Goal: Information Seeking & Learning: Learn about a topic

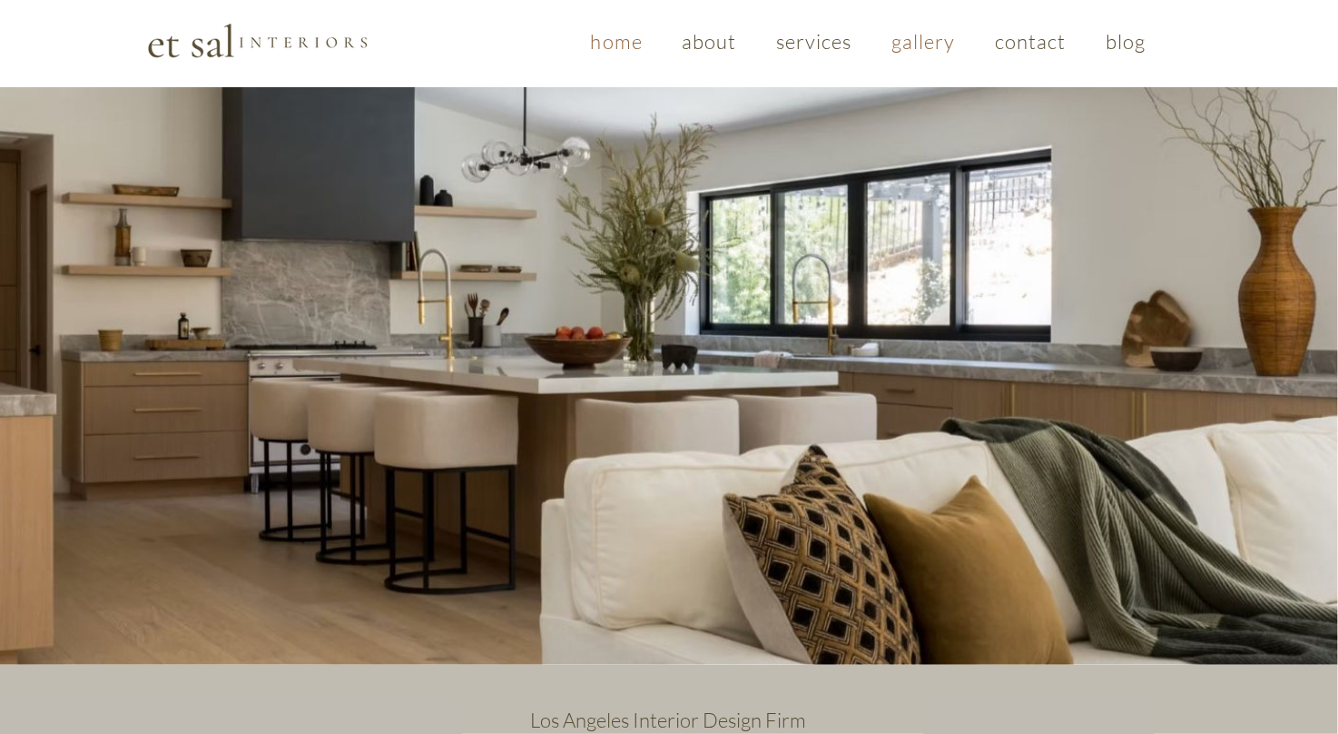
click at [903, 48] on span "gallery" at bounding box center [924, 41] width 64 height 25
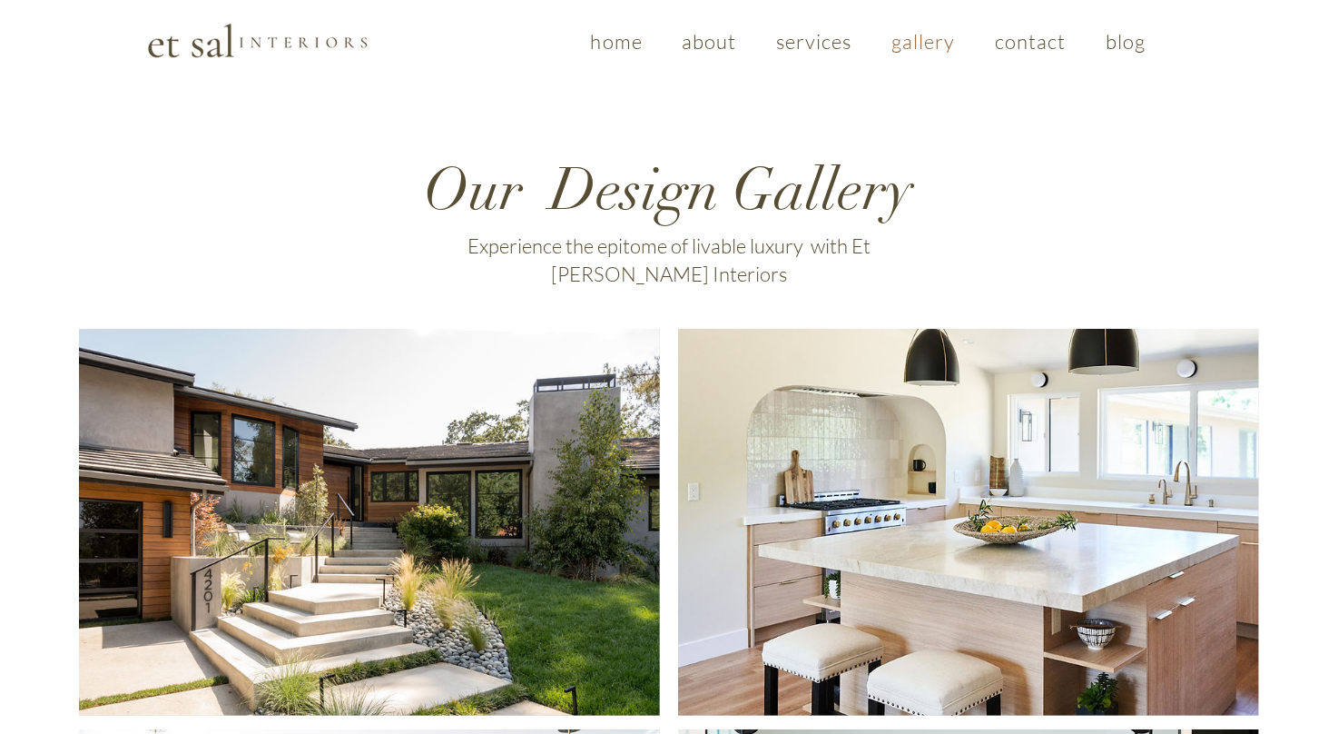
scroll to position [46, 0]
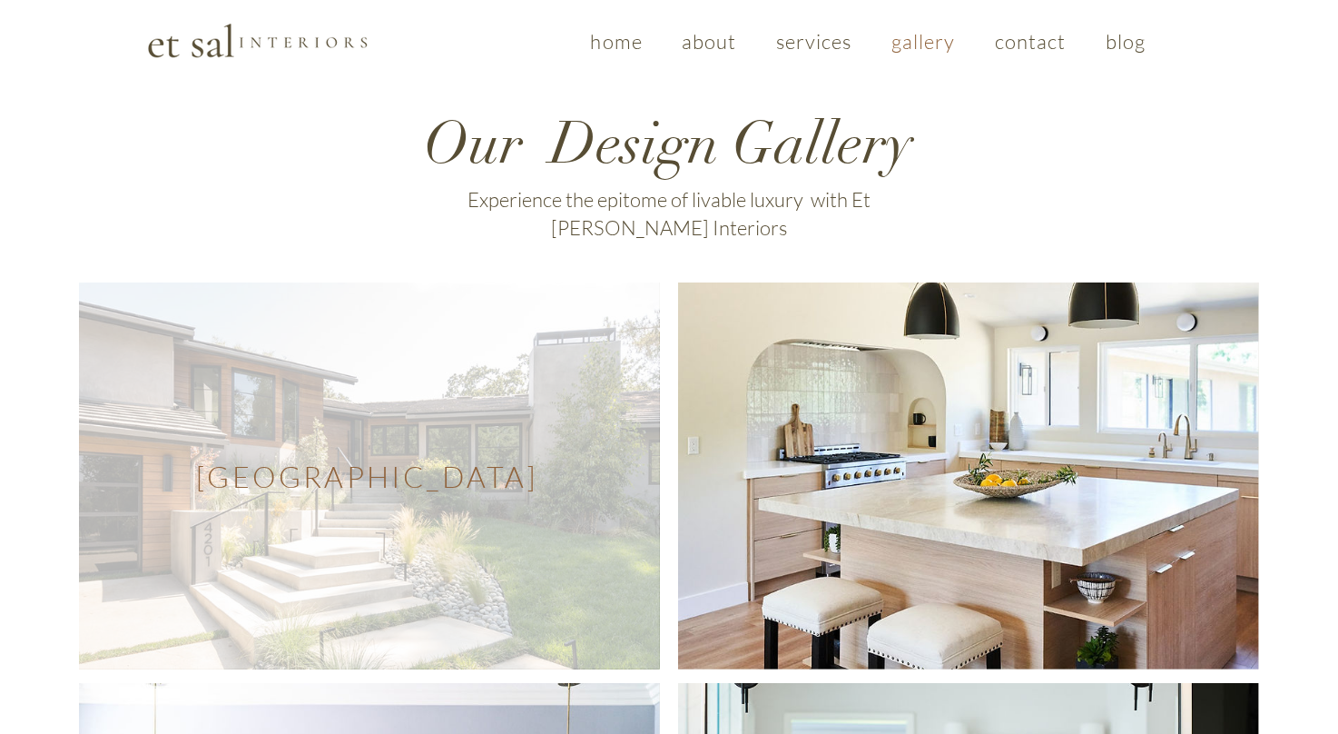
drag, startPoint x: 482, startPoint y: 470, endPoint x: 404, endPoint y: 446, distance: 81.8
click at [404, 459] on span "[GEOGRAPHIC_DATA]" at bounding box center [367, 476] width 342 height 35
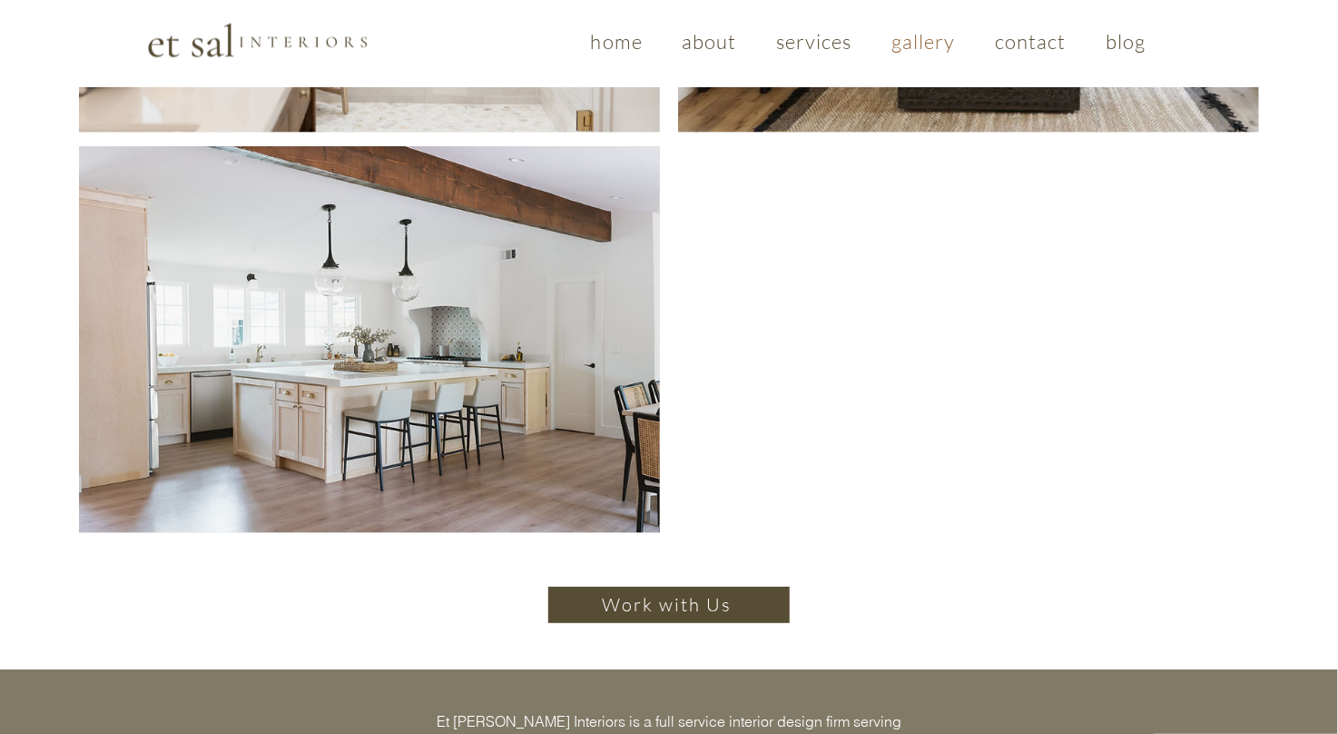
scroll to position [1512, 0]
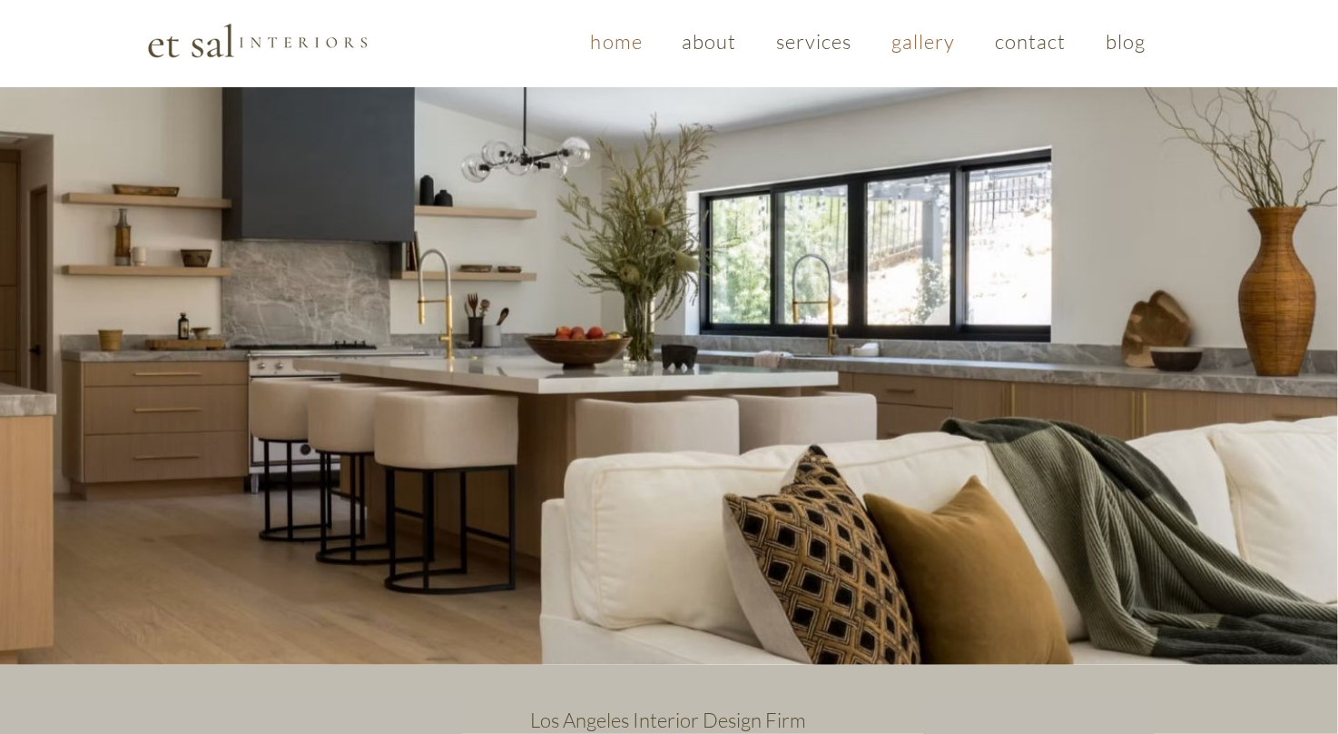
click at [932, 38] on span "gallery" at bounding box center [924, 41] width 64 height 25
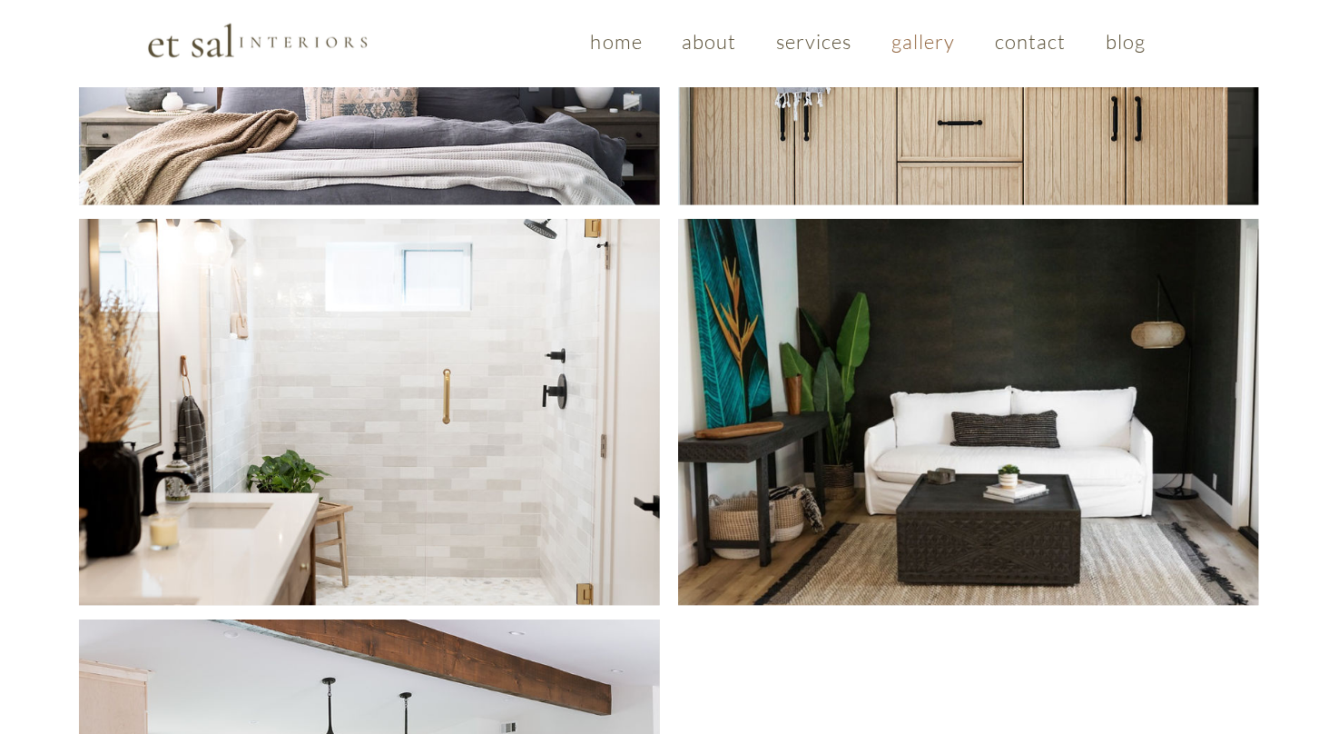
scroll to position [904, 0]
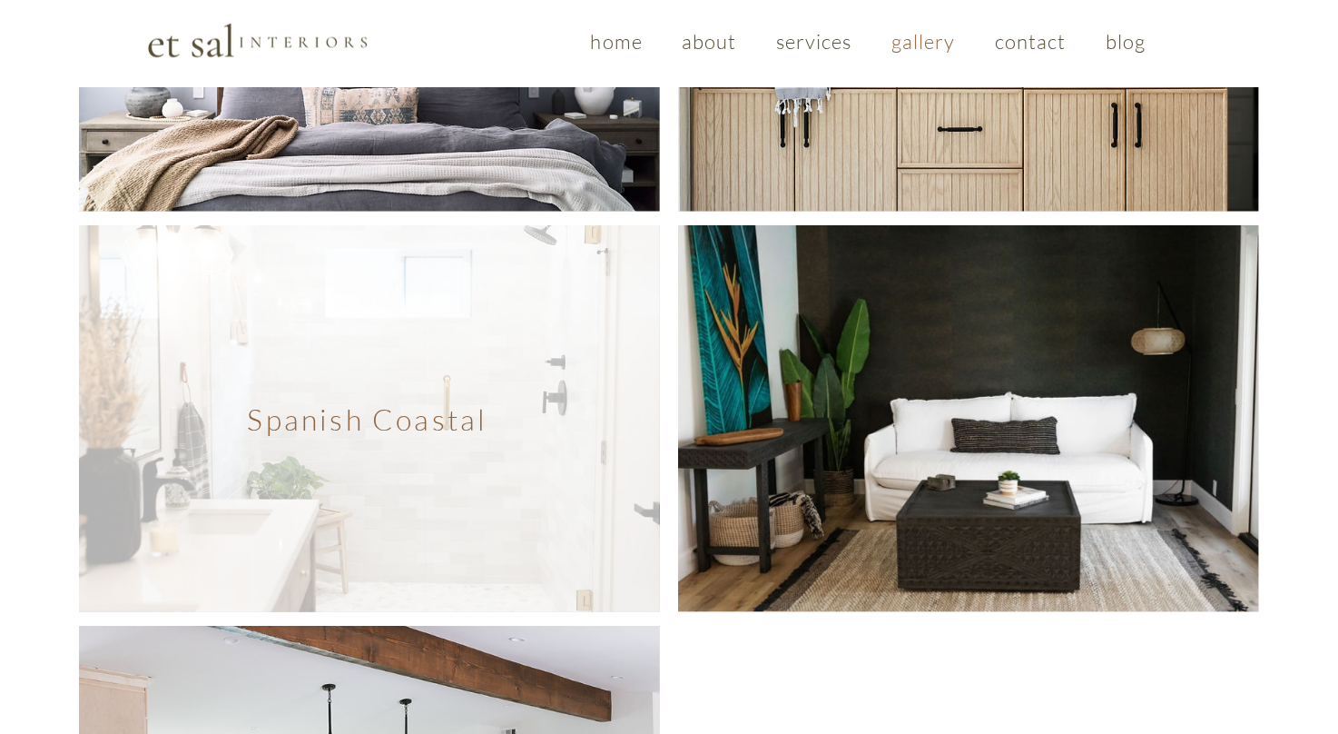
click at [465, 355] on span "Spanish Coastal" at bounding box center [369, 418] width 581 height 387
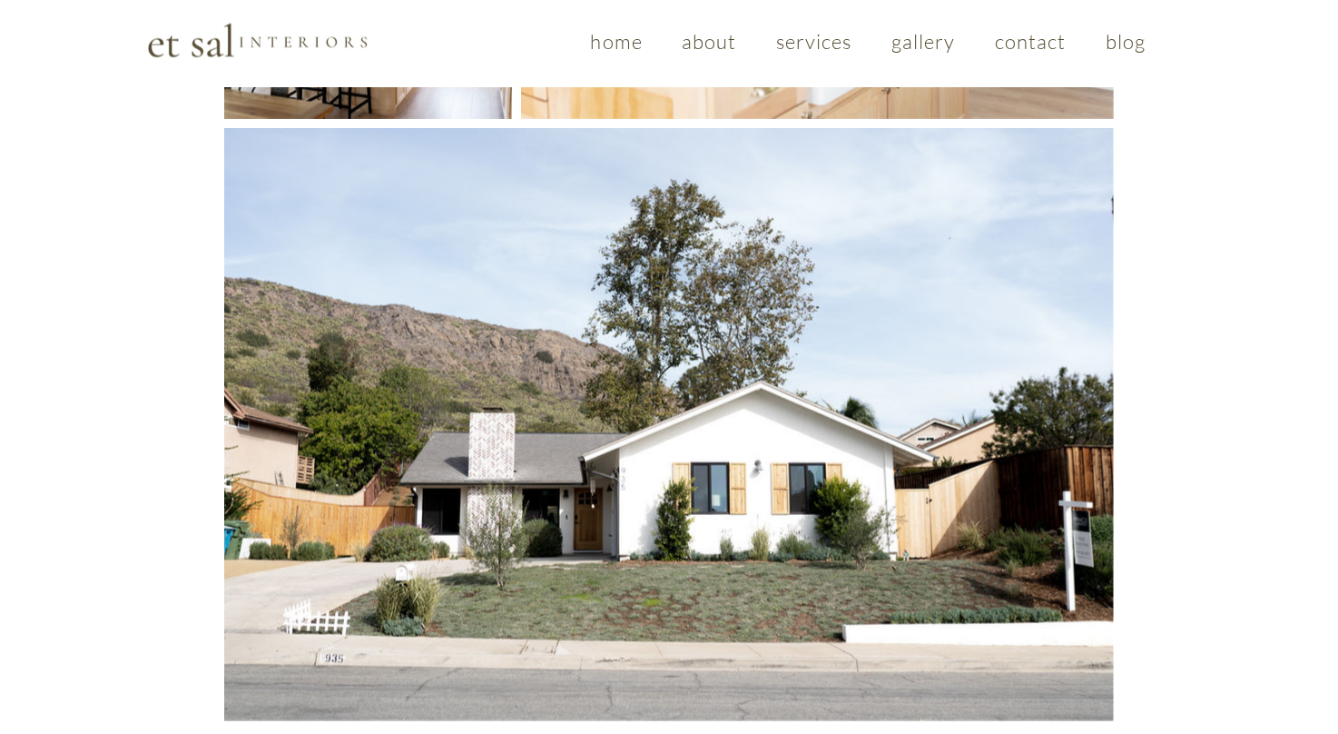
scroll to position [1314, 0]
